Goal: Find specific page/section: Find specific page/section

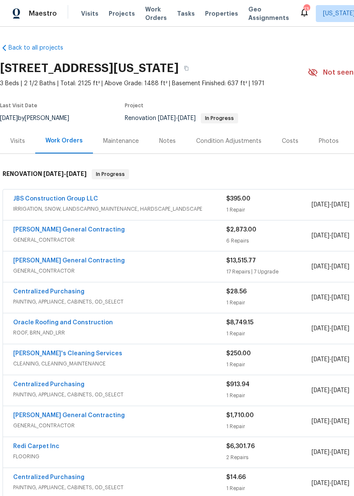
click at [64, 196] on link "JBS Construction Group LLC" at bounding box center [55, 199] width 85 height 6
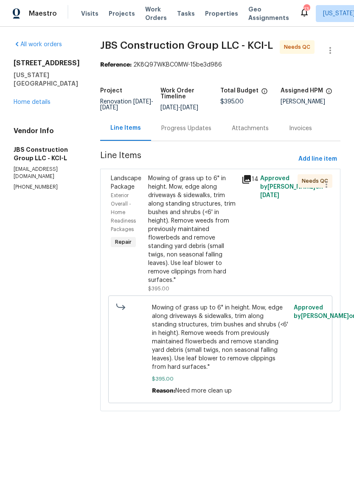
click at [212, 238] on div "Mowing of grass up to 6" in height. Mow, edge along driveways & sidewalks, trim…" at bounding box center [192, 229] width 88 height 110
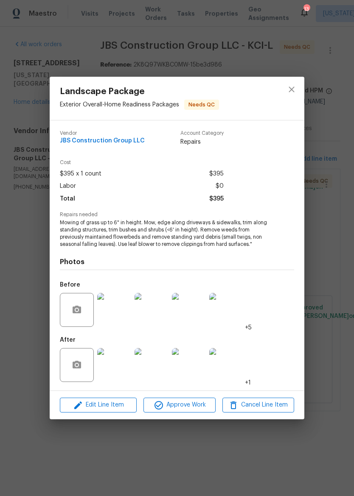
click at [109, 311] on img at bounding box center [114, 310] width 34 height 34
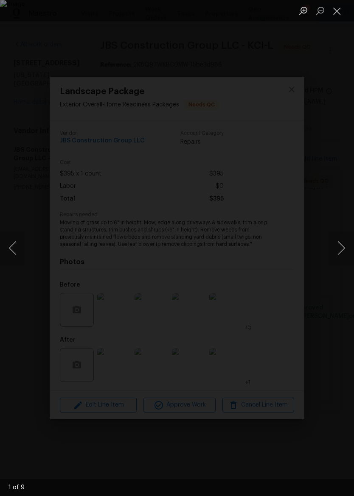
click at [344, 245] on button "Next image" at bounding box center [340, 248] width 25 height 34
click at [339, 249] on button "Next image" at bounding box center [340, 248] width 25 height 34
click at [337, 247] on button "Next image" at bounding box center [340, 248] width 25 height 34
click at [338, 245] on button "Next image" at bounding box center [340, 248] width 25 height 34
click at [341, 245] on button "Next image" at bounding box center [340, 248] width 25 height 34
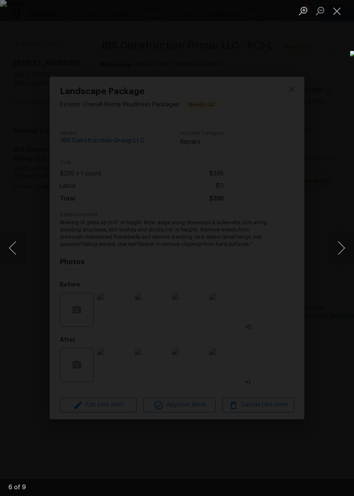
click at [339, 244] on button "Next image" at bounding box center [340, 248] width 25 height 34
click at [343, 248] on button "Next image" at bounding box center [340, 248] width 25 height 34
click at [162, 421] on div "Lightbox" at bounding box center [177, 248] width 354 height 496
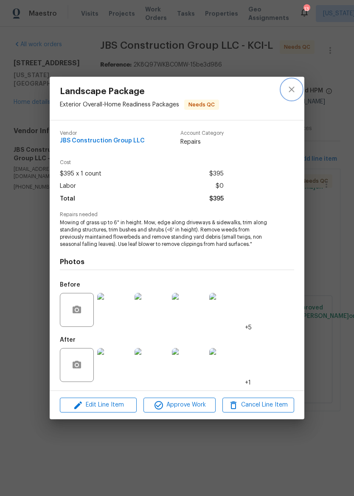
click at [298, 91] on button "close" at bounding box center [291, 89] width 20 height 20
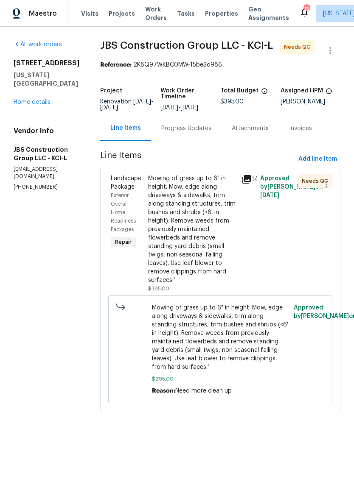
click at [20, 99] on link "Home details" at bounding box center [32, 102] width 37 height 6
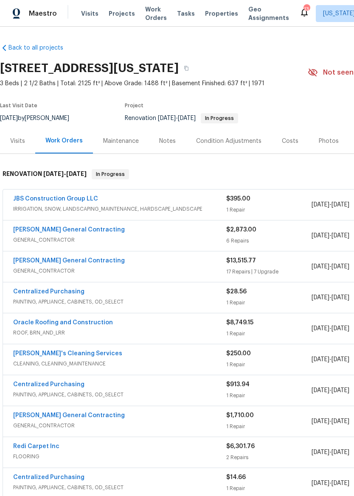
click at [19, 14] on img at bounding box center [17, 13] width 8 height 11
